Goal: Task Accomplishment & Management: Use online tool/utility

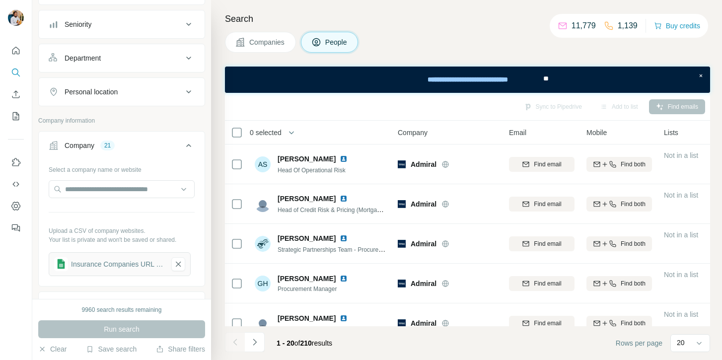
scroll to position [104, 0]
click at [174, 261] on icon "button" at bounding box center [178, 264] width 9 height 10
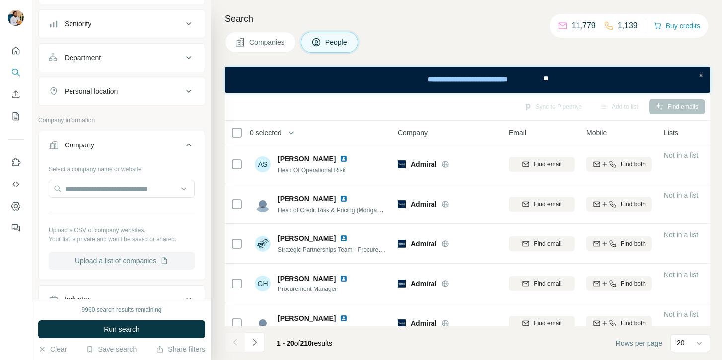
click at [152, 268] on button "Upload a list of companies" at bounding box center [122, 261] width 146 height 18
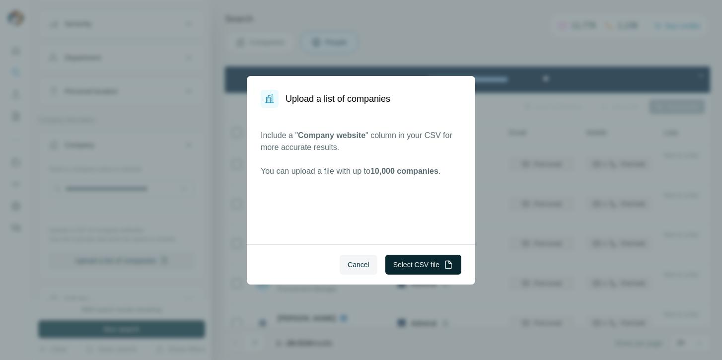
click at [404, 271] on button "Select CSV file" at bounding box center [423, 265] width 76 height 20
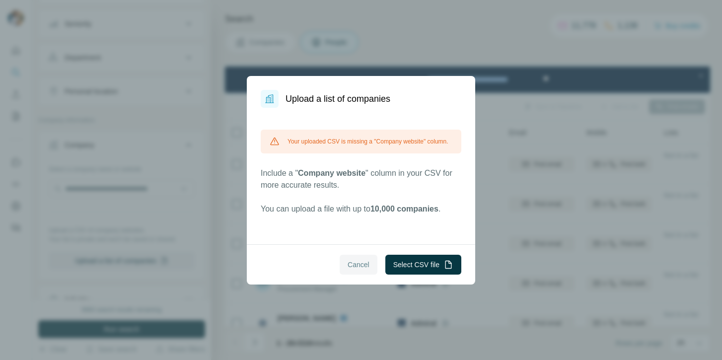
click at [365, 263] on span "Cancel" at bounding box center [359, 265] width 22 height 10
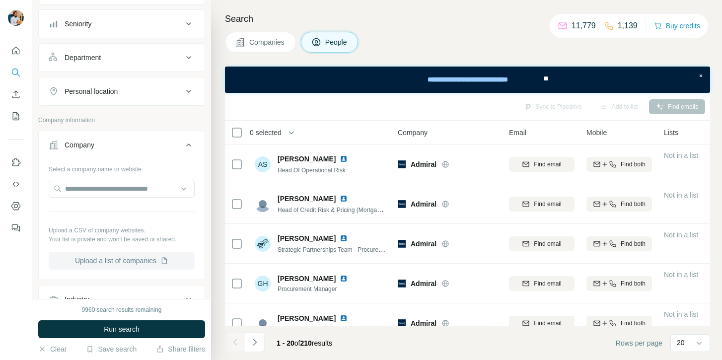
click at [127, 254] on button "Upload a list of companies" at bounding box center [122, 261] width 146 height 18
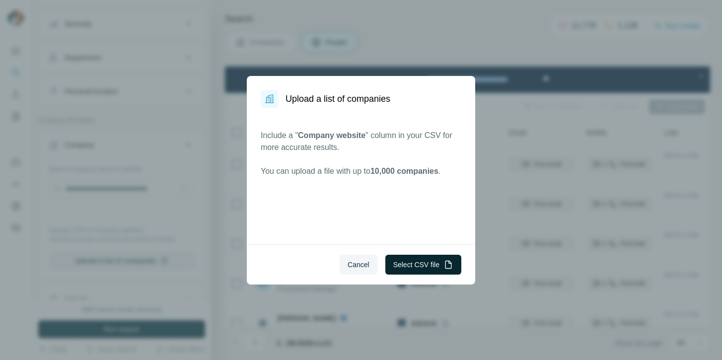
click at [420, 264] on button "Select CSV file" at bounding box center [423, 265] width 76 height 20
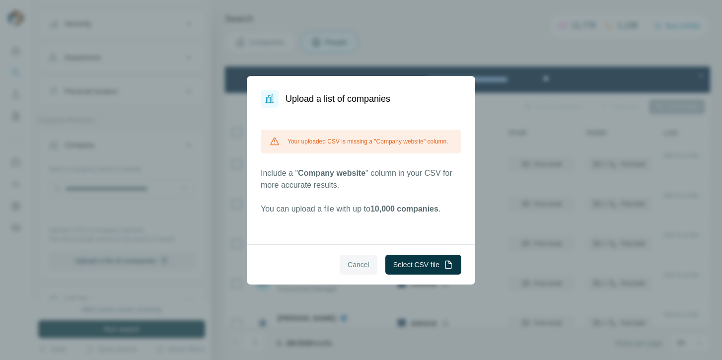
click at [366, 262] on button "Cancel" at bounding box center [359, 265] width 38 height 20
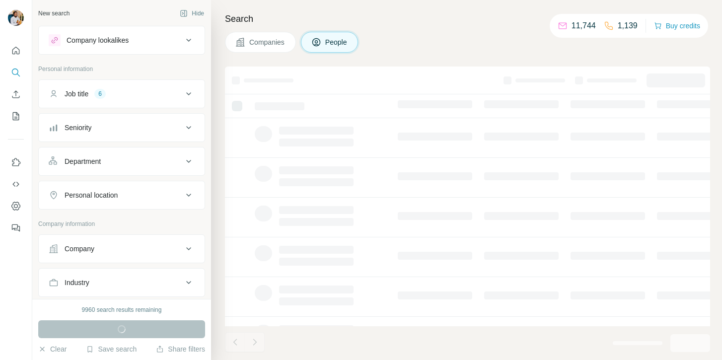
click at [134, 237] on button "Company" at bounding box center [122, 249] width 166 height 24
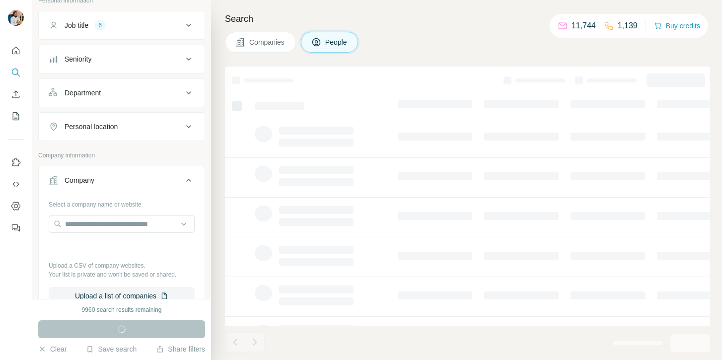
scroll to position [104, 0]
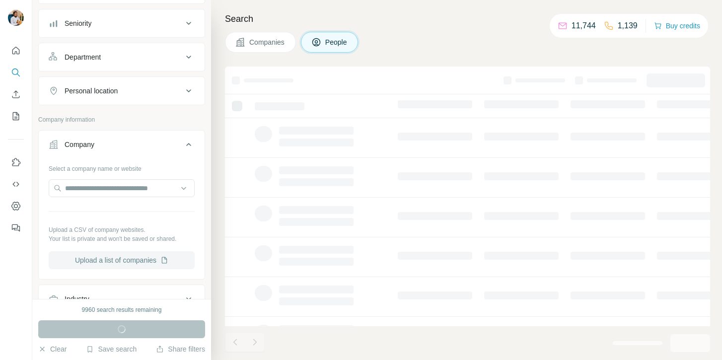
click at [131, 256] on button "Upload a list of companies" at bounding box center [122, 260] width 146 height 18
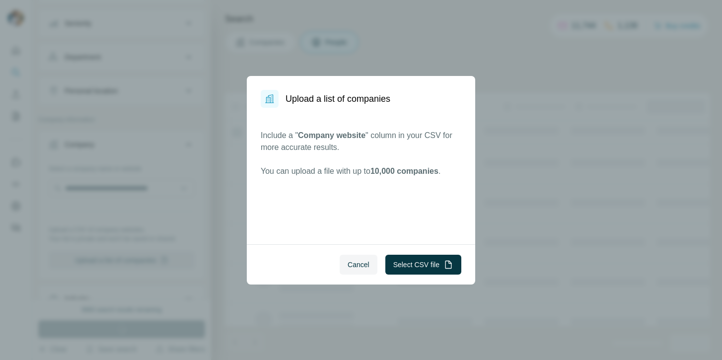
scroll to position [0, 0]
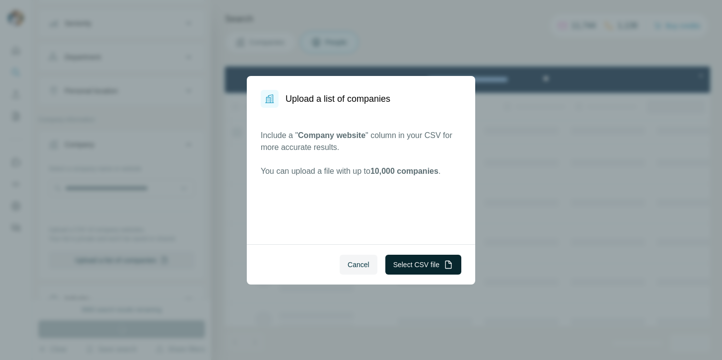
click at [408, 263] on button "Select CSV file" at bounding box center [423, 265] width 76 height 20
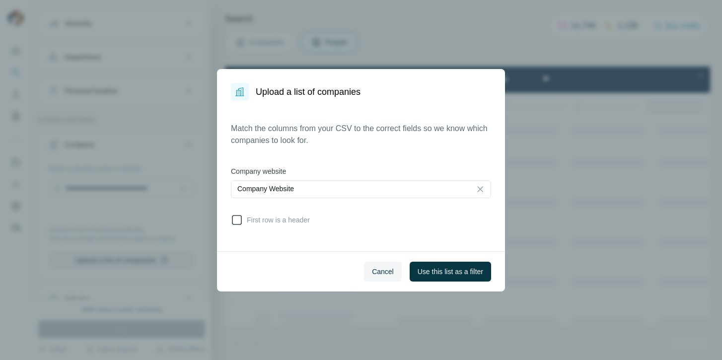
click at [293, 221] on span "First row is a header" at bounding box center [276, 220] width 67 height 10
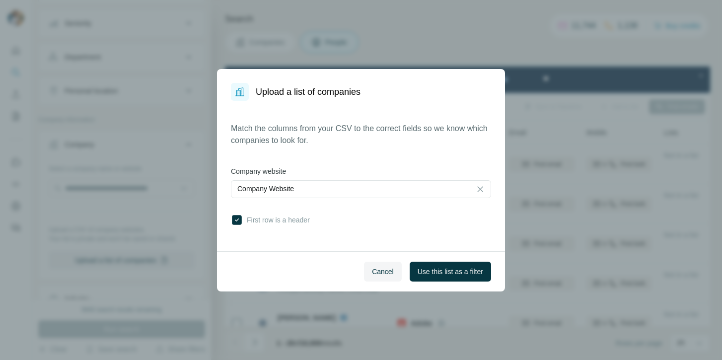
click at [432, 273] on span "Use this list as a filter" at bounding box center [451, 272] width 66 height 10
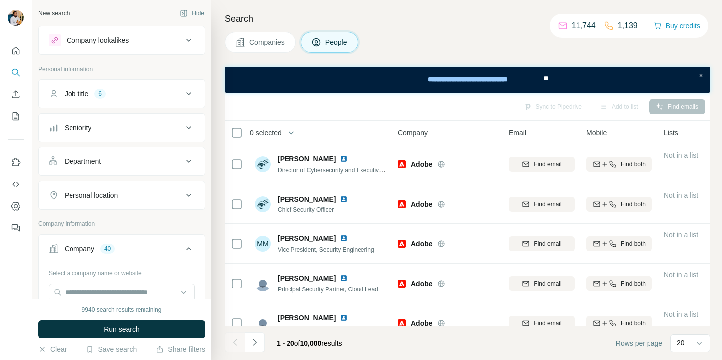
click at [178, 97] on div "Job title 6" at bounding box center [116, 94] width 134 height 10
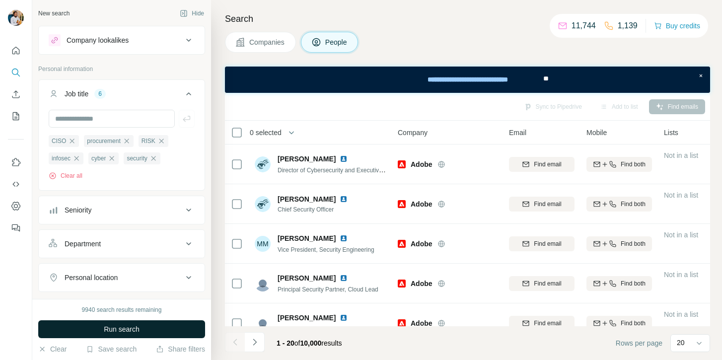
click at [170, 326] on button "Run search" at bounding box center [121, 329] width 167 height 18
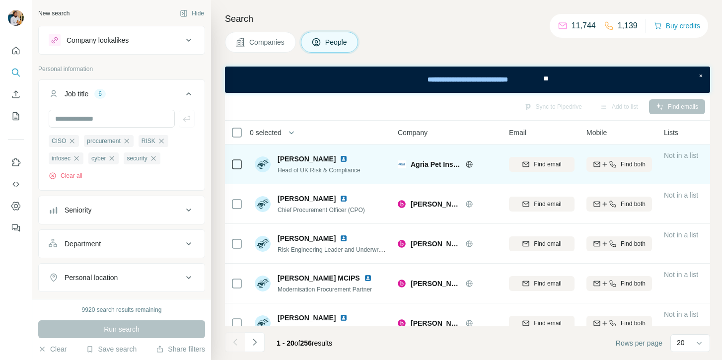
click at [235, 158] on icon at bounding box center [237, 164] width 12 height 12
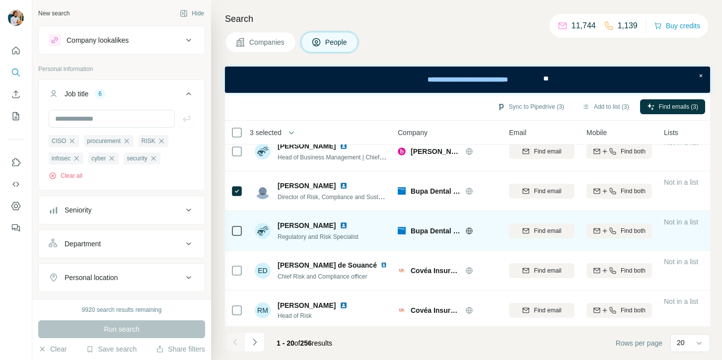
scroll to position [613, 0]
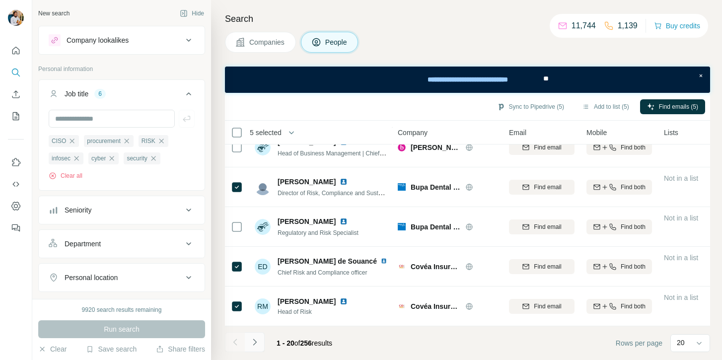
click at [260, 341] on button "Navigate to next page" at bounding box center [255, 342] width 20 height 20
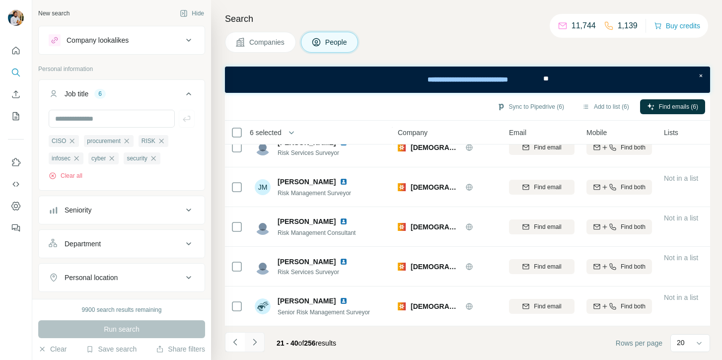
click at [255, 343] on icon "Navigate to next page" at bounding box center [254, 342] width 3 height 6
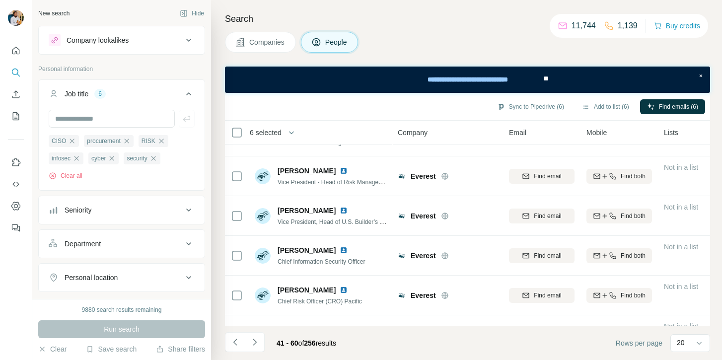
scroll to position [0, 0]
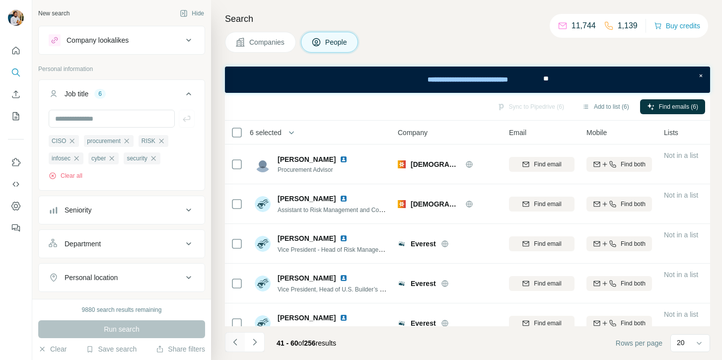
click at [233, 345] on icon "Navigate to previous page" at bounding box center [235, 342] width 10 height 10
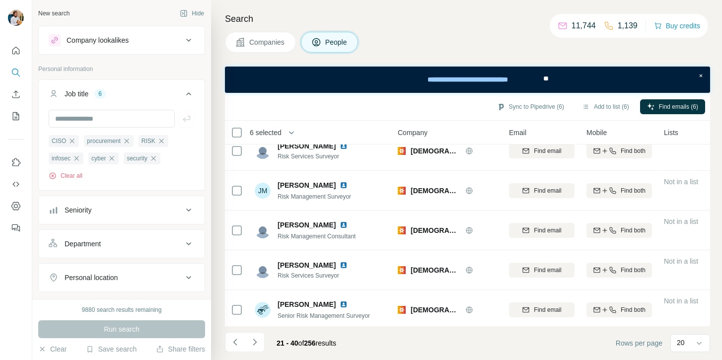
scroll to position [613, 0]
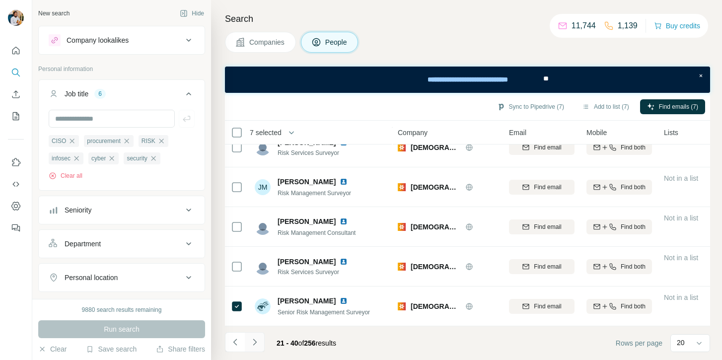
click at [258, 349] on button "Navigate to next page" at bounding box center [255, 342] width 20 height 20
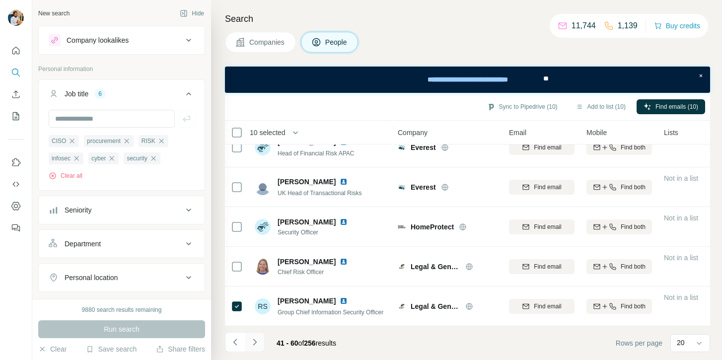
click at [259, 343] on icon "Navigate to next page" at bounding box center [255, 342] width 10 height 10
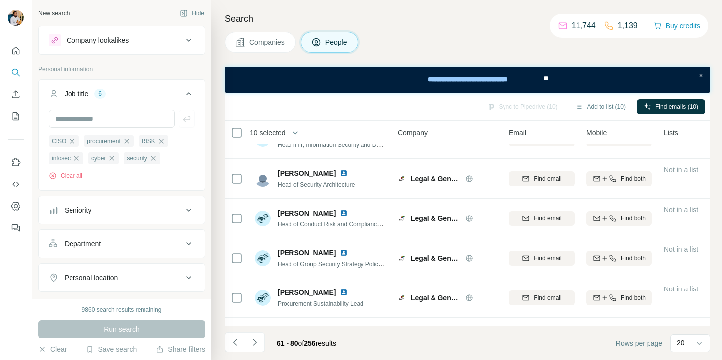
scroll to position [0, 0]
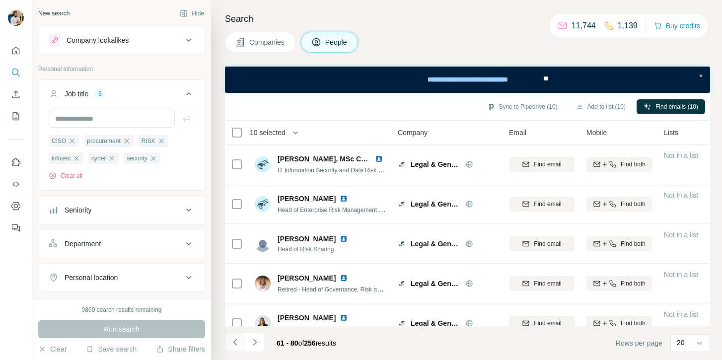
click at [232, 346] on icon "Navigate to previous page" at bounding box center [235, 342] width 10 height 10
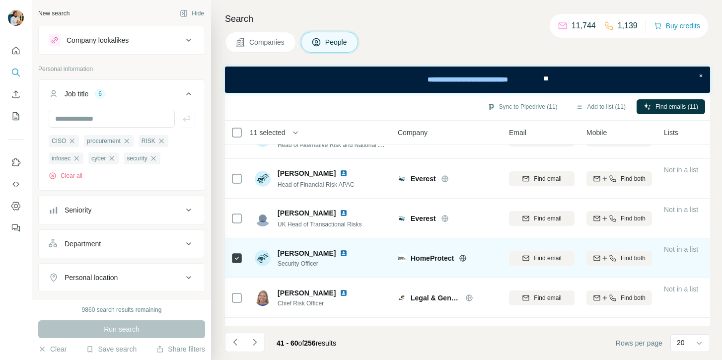
scroll to position [613, 0]
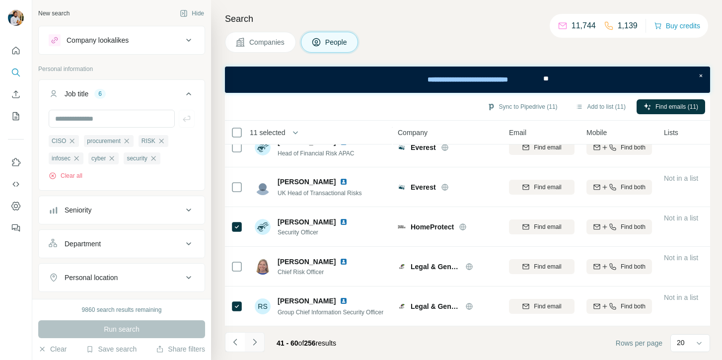
click at [261, 342] on button "Navigate to next page" at bounding box center [255, 342] width 20 height 20
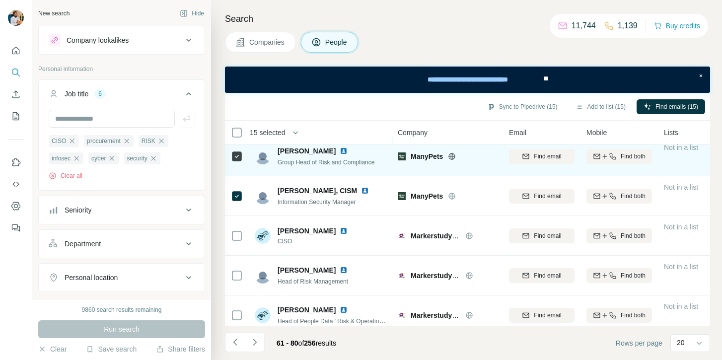
scroll to position [525, 0]
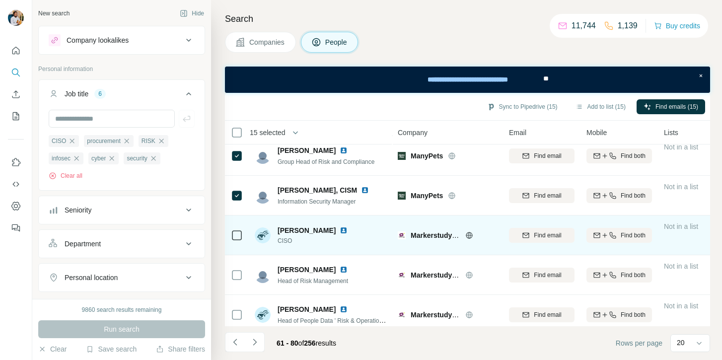
click at [242, 234] on icon at bounding box center [237, 235] width 12 height 12
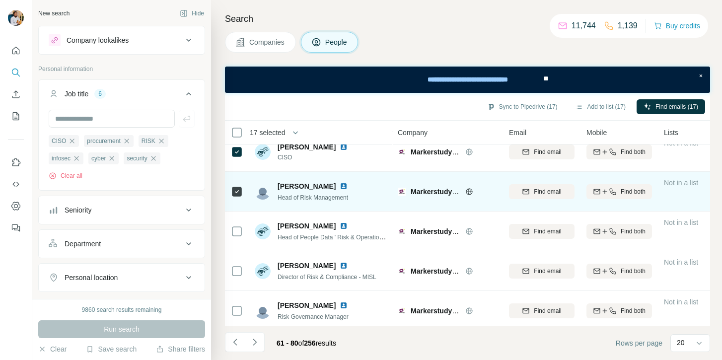
scroll to position [613, 0]
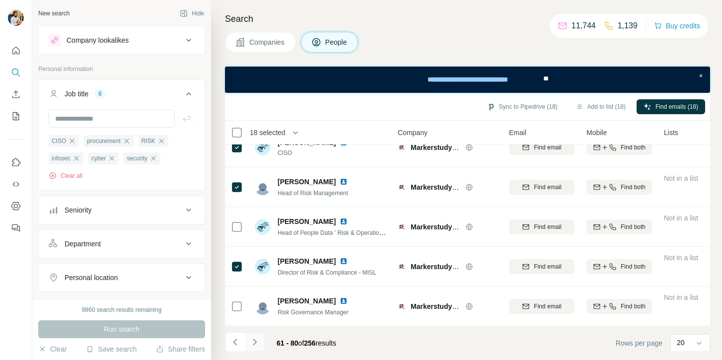
click at [260, 339] on button "Navigate to next page" at bounding box center [255, 342] width 20 height 20
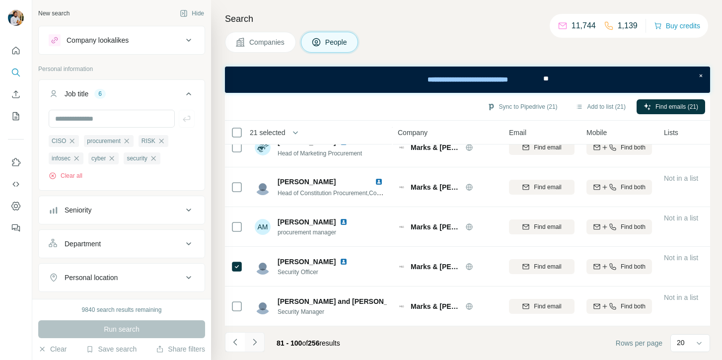
click at [262, 344] on button "Navigate to next page" at bounding box center [255, 342] width 20 height 20
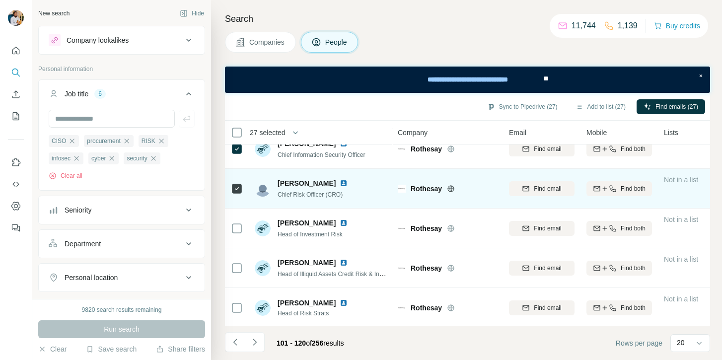
scroll to position [455, 0]
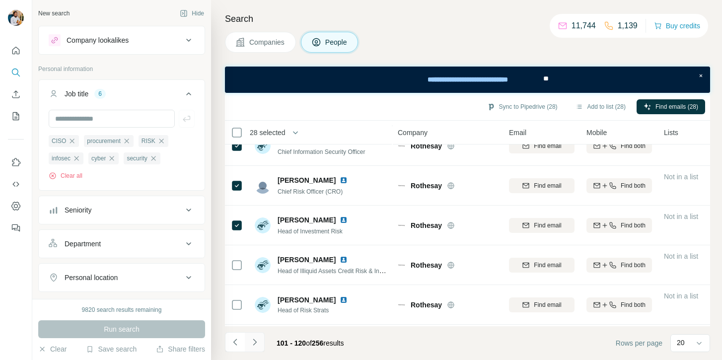
click at [256, 342] on icon "Navigate to next page" at bounding box center [254, 342] width 3 height 6
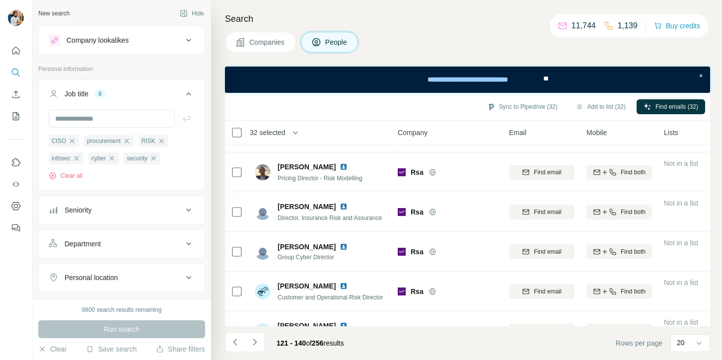
scroll to position [613, 0]
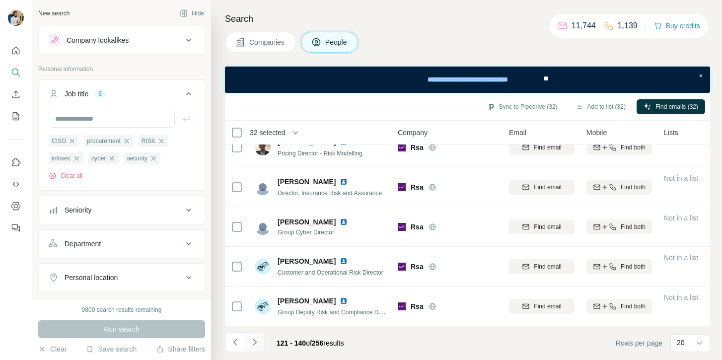
click at [253, 338] on icon "Navigate to next page" at bounding box center [255, 342] width 10 height 10
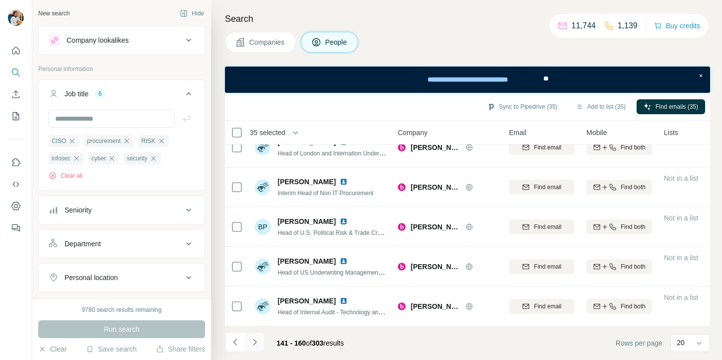
click at [252, 339] on icon "Navigate to next page" at bounding box center [255, 342] width 10 height 10
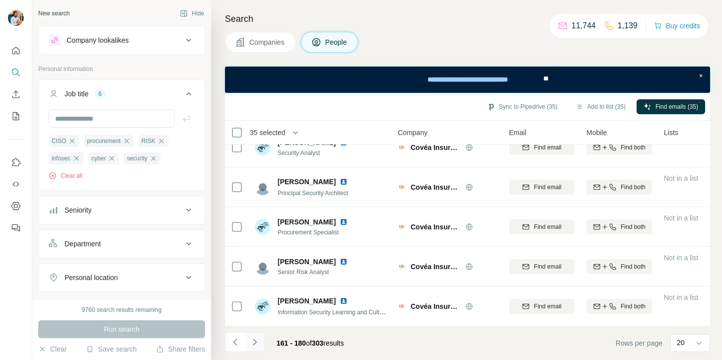
click at [258, 345] on icon "Navigate to next page" at bounding box center [255, 342] width 10 height 10
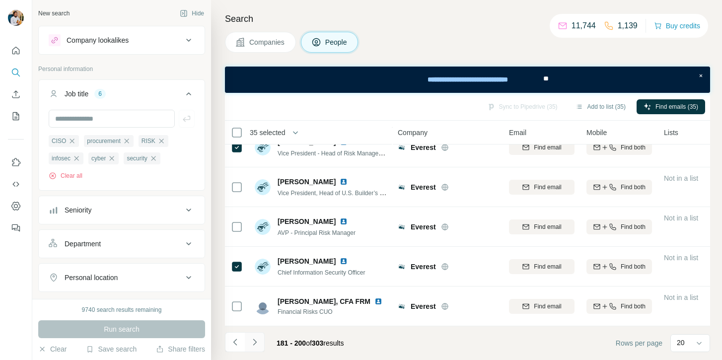
click at [256, 332] on button "Navigate to next page" at bounding box center [255, 342] width 20 height 20
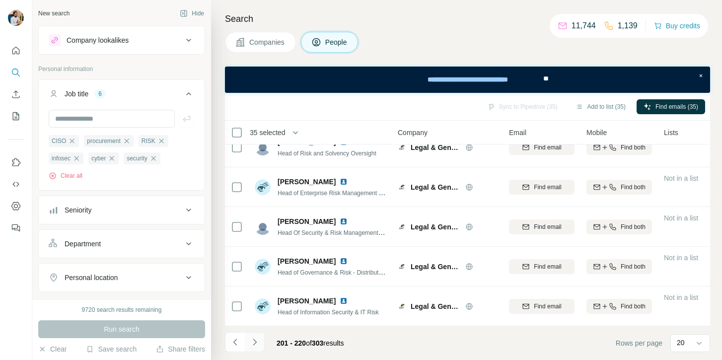
click at [253, 342] on icon "Navigate to next page" at bounding box center [255, 342] width 10 height 10
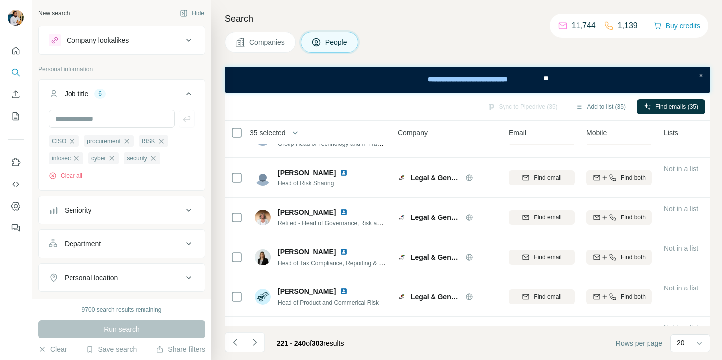
scroll to position [0, 0]
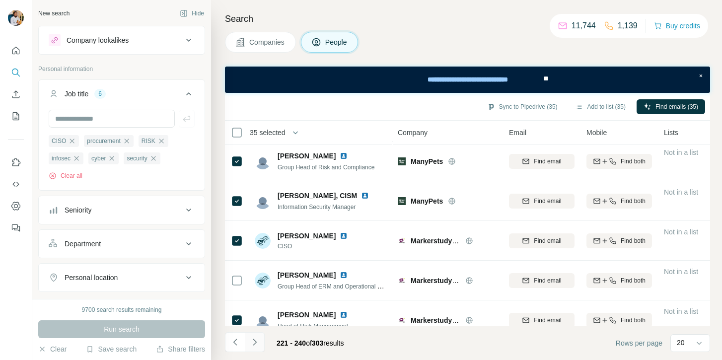
click at [259, 343] on icon "Navigate to next page" at bounding box center [255, 342] width 10 height 10
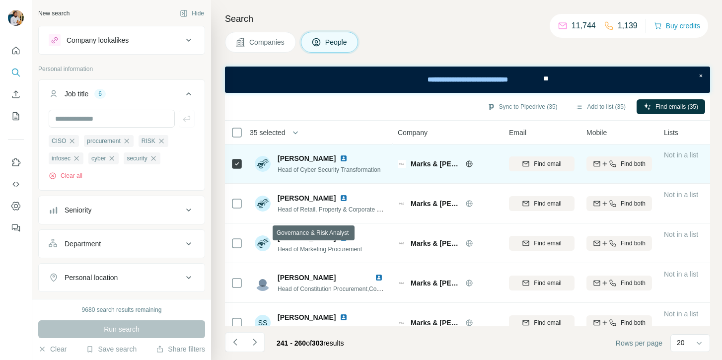
scroll to position [613, 0]
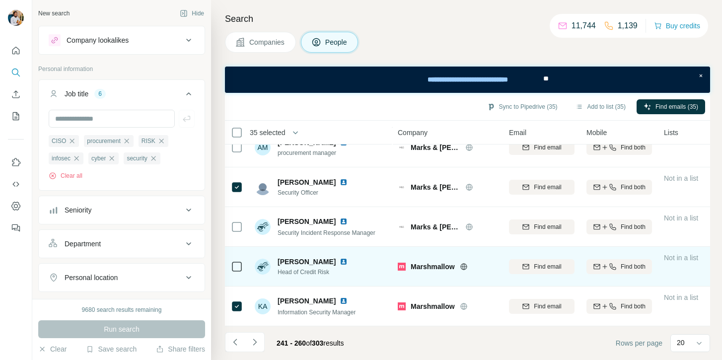
click at [237, 272] on icon at bounding box center [237, 267] width 12 height 12
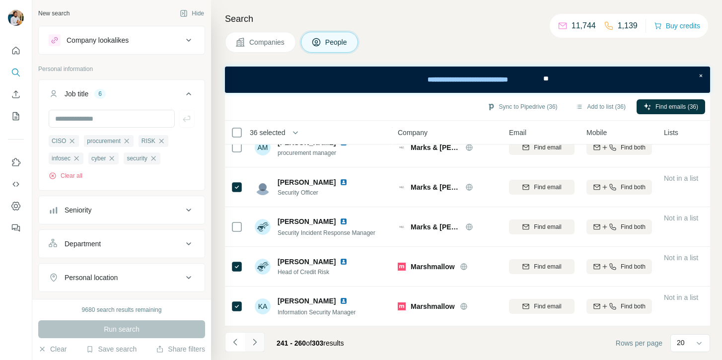
click at [253, 347] on button "Navigate to next page" at bounding box center [255, 342] width 20 height 20
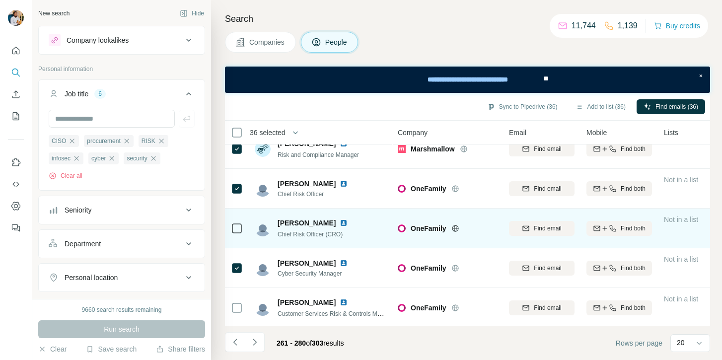
scroll to position [0, 0]
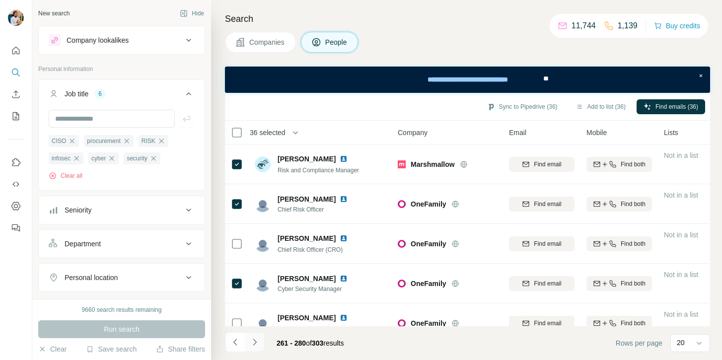
click at [258, 345] on icon "Navigate to next page" at bounding box center [255, 342] width 10 height 10
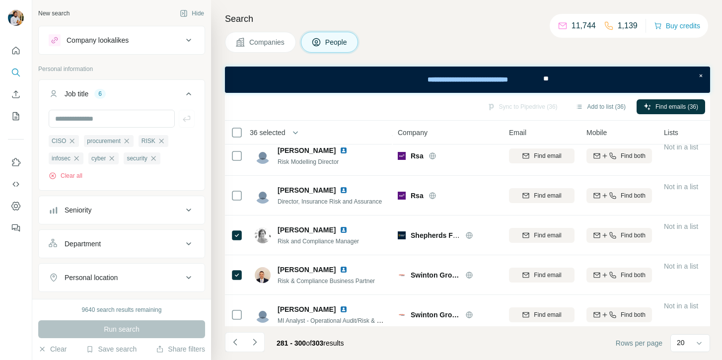
scroll to position [613, 0]
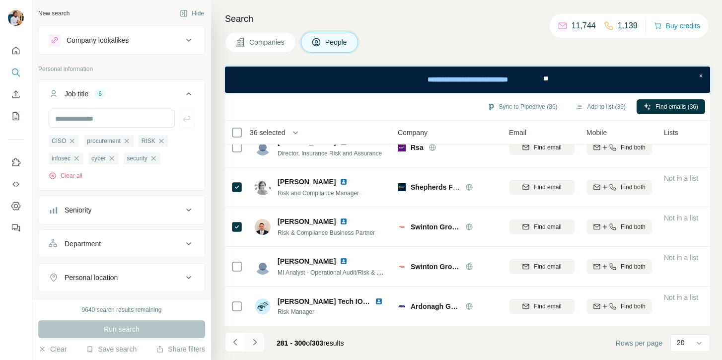
click at [254, 335] on button "Navigate to next page" at bounding box center [255, 342] width 20 height 20
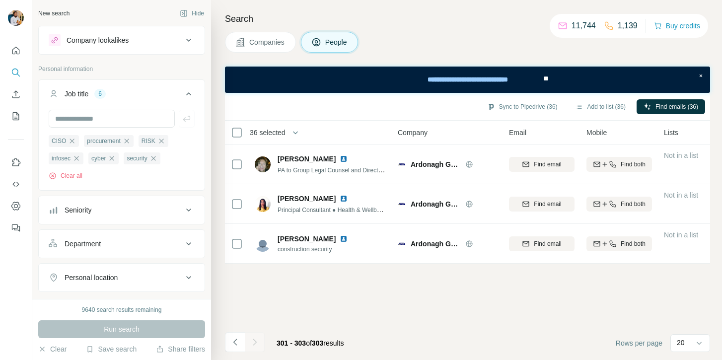
scroll to position [0, 0]
click at [597, 109] on button "Add to list (36)" at bounding box center [601, 106] width 64 height 15
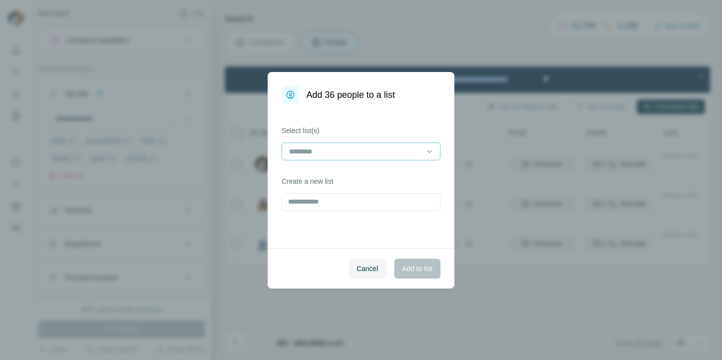
click at [373, 146] on input at bounding box center [355, 151] width 134 height 11
click at [300, 269] on div "Cancel Add to list" at bounding box center [361, 268] width 187 height 40
click at [321, 205] on input "text" at bounding box center [361, 202] width 159 height 18
click at [287, 203] on input "**********" at bounding box center [361, 202] width 159 height 18
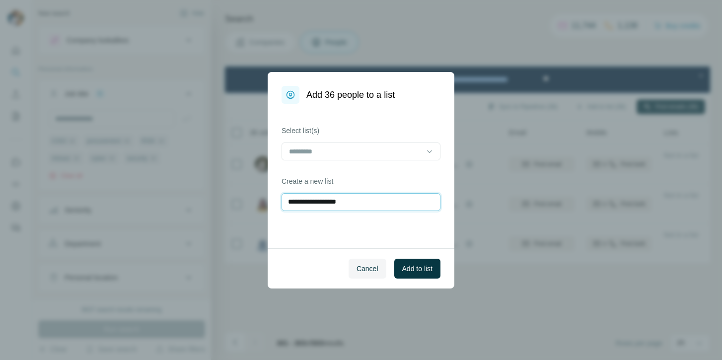
click at [326, 203] on input "**********" at bounding box center [361, 202] width 159 height 18
click at [363, 202] on input "**********" at bounding box center [361, 202] width 159 height 18
type input "**********"
click at [402, 264] on span "Add to list" at bounding box center [417, 269] width 30 height 10
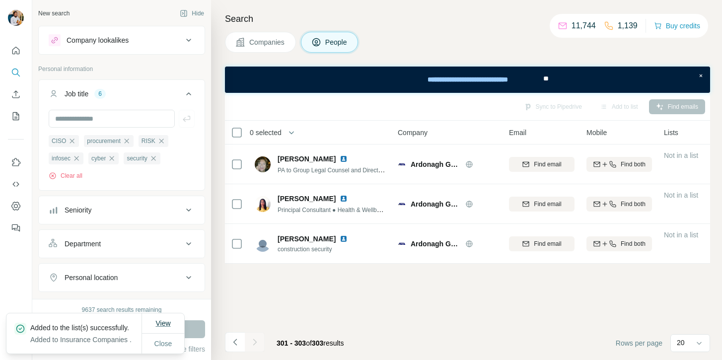
click at [170, 318] on span "View" at bounding box center [162, 323] width 15 height 10
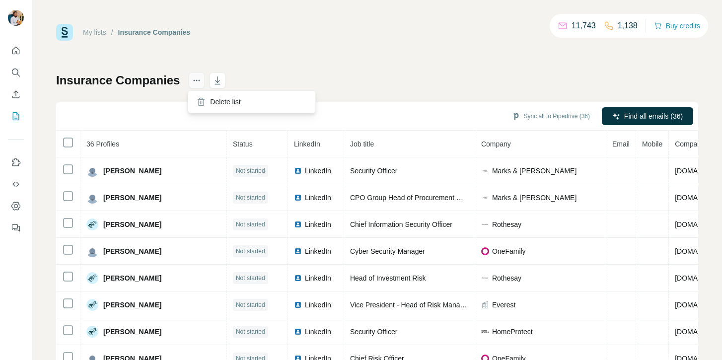
click at [194, 80] on icon "actions" at bounding box center [197, 80] width 10 height 10
click at [326, 24] on div "My lists / Insurance Companies 11,743 1,138 Buy credits" at bounding box center [377, 32] width 642 height 17
click at [478, 43] on div "My lists / Insurance Companies 11,743 1,138 Buy credits Insurance Companies Syn…" at bounding box center [377, 208] width 642 height 369
